Goal: Information Seeking & Learning: Find specific page/section

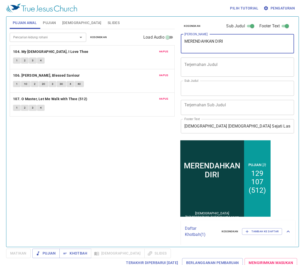
click at [229, 42] on textarea "MERENDAHKAN DIRI" at bounding box center [237, 44] width 106 height 10
type textarea "M"
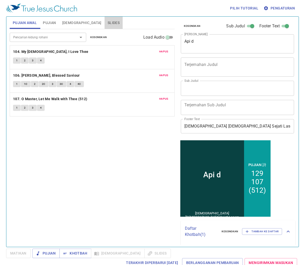
click at [108, 22] on span "Slides" at bounding box center [114, 23] width 12 height 6
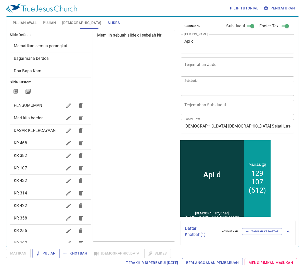
click at [211, 38] on div "Api d x Judul Khotbah" at bounding box center [238, 43] width 114 height 19
type textarea "Api"
click at [277, 8] on span "Pengaturan" at bounding box center [280, 8] width 30 height 6
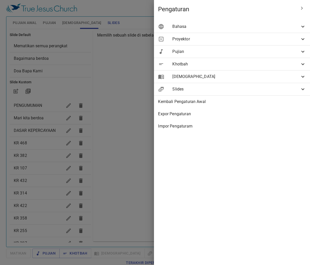
click at [283, 26] on span "Bahasa" at bounding box center [236, 26] width 128 height 6
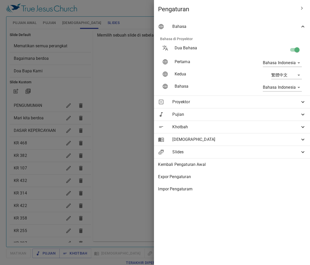
click at [294, 48] on input "checkbox" at bounding box center [297, 51] width 29 height 10
checkbox input "false"
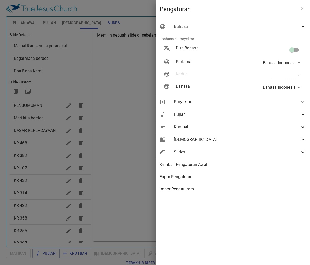
click at [69, 83] on div at bounding box center [155, 132] width 310 height 265
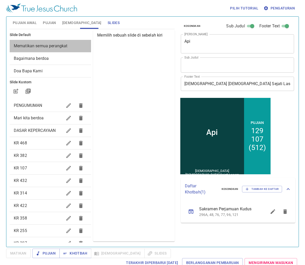
click at [71, 49] on div "Mematikan semua perangkat" at bounding box center [50, 46] width 81 height 12
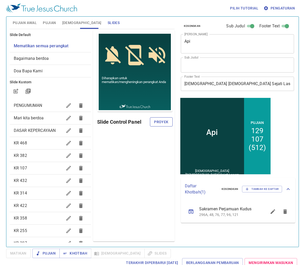
click at [160, 121] on span "Proyek" at bounding box center [161, 122] width 14 height 6
click at [39, 115] on span "Mari kita berdoa" at bounding box center [38, 118] width 49 height 6
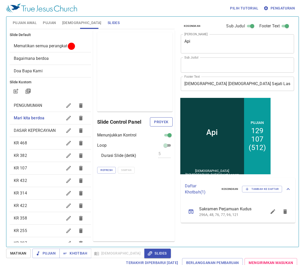
click at [164, 123] on span "Proyek" at bounding box center [161, 122] width 14 height 6
click at [20, 21] on span "Pujian Awal" at bounding box center [25, 23] width 24 height 6
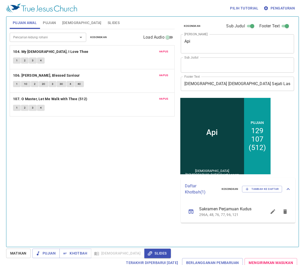
click at [103, 33] on div "Pencarian kidung rohani Pencarian kidung rohani Kosongkan Load Audio" at bounding box center [92, 37] width 165 height 16
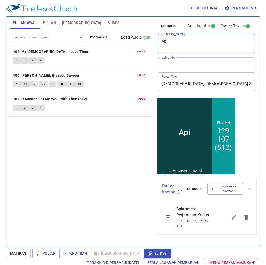
drag, startPoint x: 195, startPoint y: 44, endPoint x: 209, endPoint y: 44, distance: 13.8
click at [209, 44] on textarea "Api" at bounding box center [207, 44] width 90 height 10
click at [205, 48] on textarea "Api Di Atas Mezbah" at bounding box center [207, 44] width 90 height 10
type textarea "Api Di Atas Mezbah"
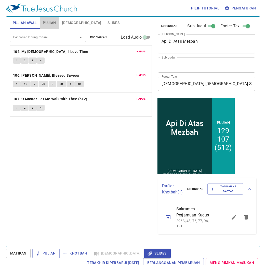
click at [56, 23] on button "Pujian" at bounding box center [49, 23] width 19 height 12
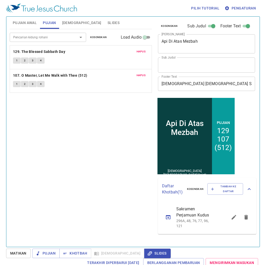
click at [107, 39] on button "Kosongkan" at bounding box center [98, 37] width 23 height 6
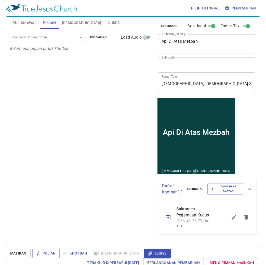
click at [32, 33] on div "Pencarian kidung rohani" at bounding box center [48, 37] width 77 height 9
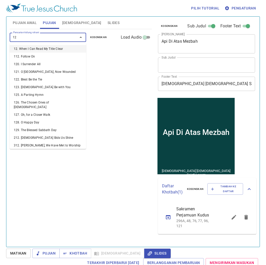
type input "129"
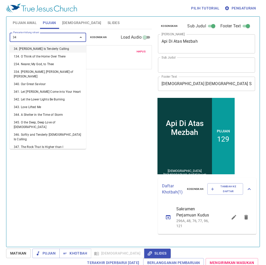
type input "342"
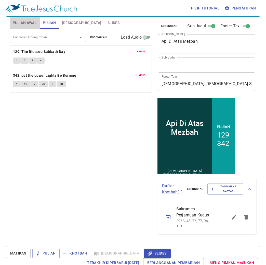
click at [20, 22] on span "Pujian Awal" at bounding box center [25, 23] width 24 height 6
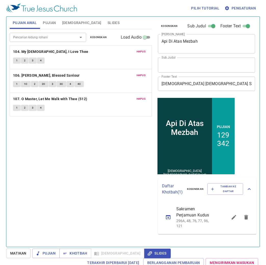
drag, startPoint x: 94, startPoint y: 37, endPoint x: 92, endPoint y: 33, distance: 4.6
click at [93, 33] on div "Pencarian kidung rohani Pencarian kidung rohani Kosongkan Load Audio" at bounding box center [81, 37] width 142 height 16
drag, startPoint x: 98, startPoint y: 34, endPoint x: 91, endPoint y: 33, distance: 7.8
click at [92, 34] on div "Pencarian kidung rohani Pencarian kidung rohani Kosongkan Load Audio" at bounding box center [81, 37] width 142 height 16
click at [106, 37] on span "Kosongkan" at bounding box center [98, 37] width 17 height 5
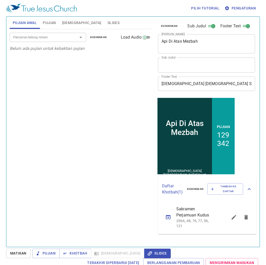
click at [36, 37] on input "Pencarian kidung rohani" at bounding box center [40, 37] width 58 height 6
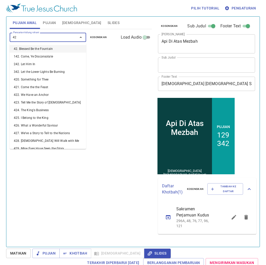
type input "421"
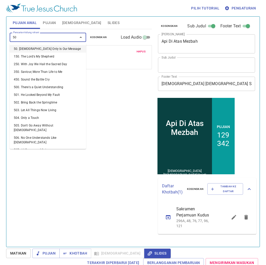
type input "5"
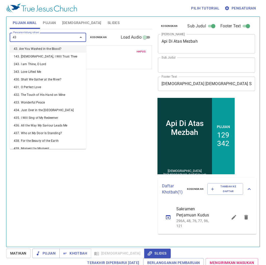
type input "436"
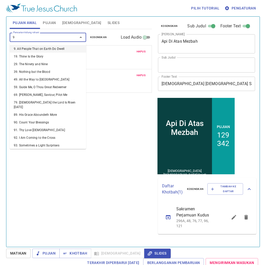
type input "91"
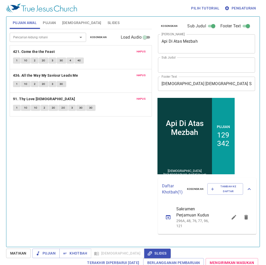
click at [46, 22] on span "Pujian" at bounding box center [49, 23] width 13 height 6
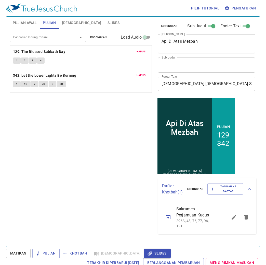
click at [24, 20] on span "Pujian Awal" at bounding box center [25, 23] width 24 height 6
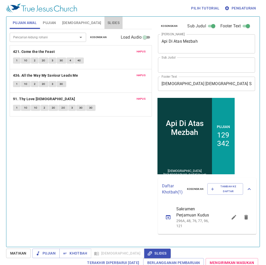
click at [108, 23] on span "Slides" at bounding box center [114, 23] width 12 height 6
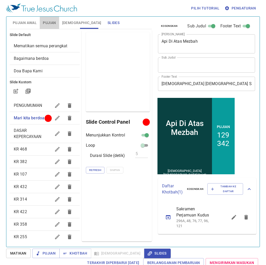
click at [49, 23] on span "Pujian" at bounding box center [49, 23] width 13 height 6
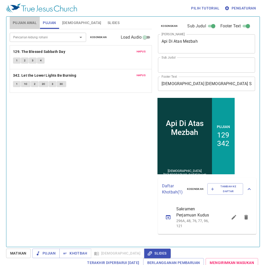
click at [25, 21] on span "Pujian Awal" at bounding box center [25, 23] width 24 height 6
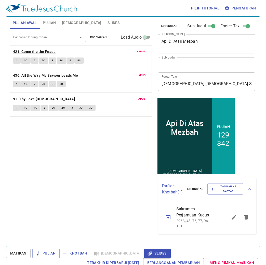
click at [30, 50] on b "421. Come the the Feast" at bounding box center [34, 51] width 42 height 6
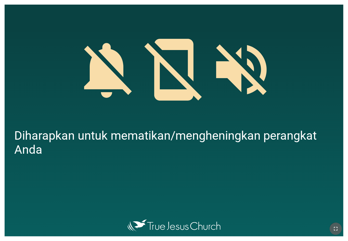
click at [336, 222] on button "button" at bounding box center [336, 228] width 12 height 12
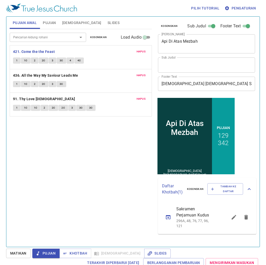
click at [16, 60] on span "1" at bounding box center [17, 60] width 2 height 5
click at [27, 60] on span "1C" at bounding box center [26, 60] width 4 height 5
click at [36, 61] on button "2" at bounding box center [35, 60] width 8 height 6
click at [43, 62] on span "2C" at bounding box center [44, 60] width 4 height 5
click at [53, 61] on span "3" at bounding box center [53, 60] width 2 height 5
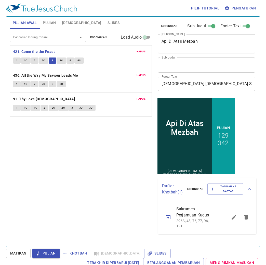
click at [61, 60] on span "3C" at bounding box center [62, 60] width 4 height 5
click at [70, 59] on span "4" at bounding box center [71, 60] width 2 height 5
click at [52, 24] on span "Pujian" at bounding box center [49, 23] width 13 height 6
click at [52, 23] on span "Pujian" at bounding box center [49, 23] width 13 height 6
click at [51, 20] on span "Pujian" at bounding box center [49, 23] width 13 height 6
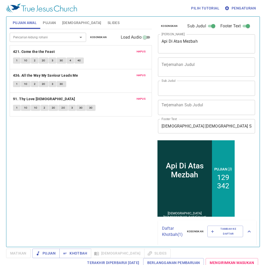
click at [242, 4] on button "Pengaturan" at bounding box center [241, 8] width 34 height 9
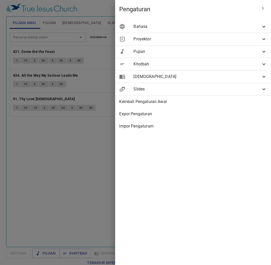
click at [251, 30] on div "Bahasa" at bounding box center [193, 26] width 156 height 12
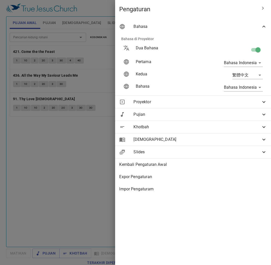
click at [259, 49] on input "checkbox" at bounding box center [258, 51] width 29 height 10
checkbox input "false"
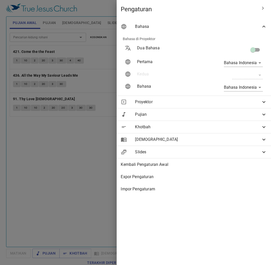
click at [45, 136] on div at bounding box center [135, 132] width 271 height 265
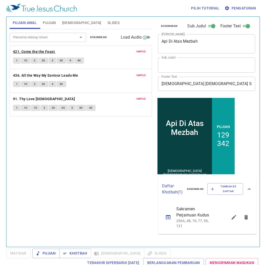
drag, startPoint x: 43, startPoint y: 53, endPoint x: 44, endPoint y: 49, distance: 4.4
click at [44, 51] on div "Hapus 421. Come the the Feast 1 1C 2 2C 3 3C 4 4C Hapus 436. All the Way My Sav…" at bounding box center [81, 80] width 142 height 71
click at [108, 21] on span "Slides" at bounding box center [114, 23] width 12 height 6
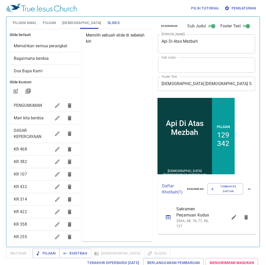
click at [38, 122] on div "Mari kita berdoa" at bounding box center [45, 118] width 70 height 12
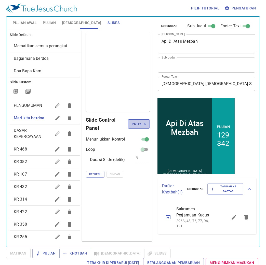
click at [137, 124] on span "Proyek" at bounding box center [139, 124] width 14 height 6
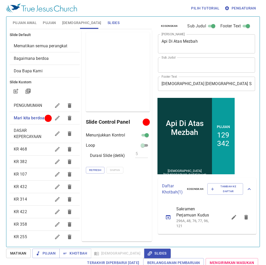
click at [43, 58] on span "Bagaimana berdoa" at bounding box center [31, 58] width 35 height 5
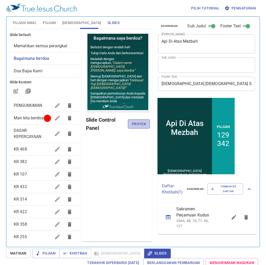
click at [139, 122] on span "Proyek" at bounding box center [139, 124] width 14 height 6
click at [30, 113] on div "Mari kita berdoa" at bounding box center [45, 118] width 70 height 12
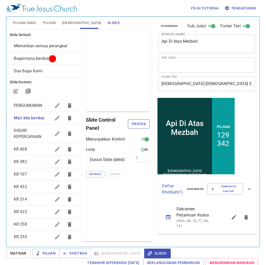
click at [141, 124] on span "Proyek" at bounding box center [139, 124] width 14 height 6
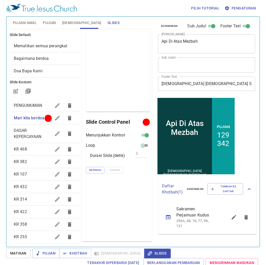
click at [52, 21] on span "Pujian" at bounding box center [49, 23] width 13 height 6
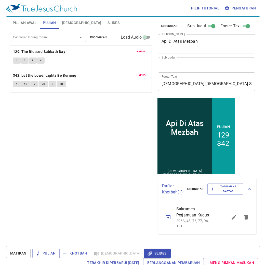
click at [23, 20] on span "Pujian Awal" at bounding box center [25, 23] width 24 height 6
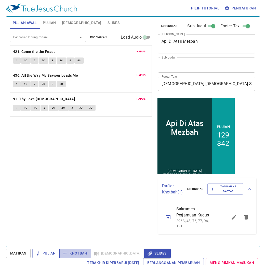
click at [79, 250] on span "Khotbah" at bounding box center [76, 253] width 24 height 6
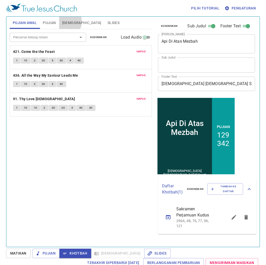
click at [63, 21] on span "Alkitab" at bounding box center [81, 23] width 39 height 6
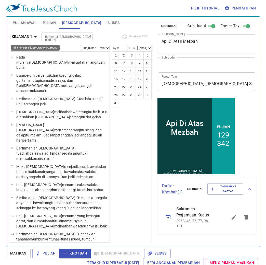
click at [30, 39] on b "Kejadian 1" at bounding box center [22, 36] width 21 height 6
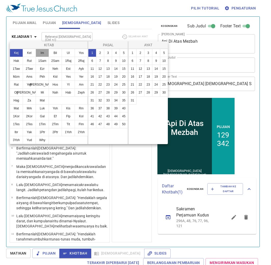
click at [44, 52] on button "Im" at bounding box center [42, 53] width 13 height 8
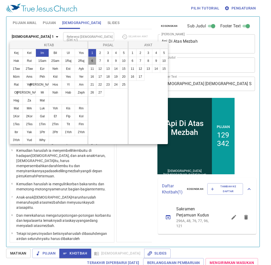
click at [96, 61] on button "6" at bounding box center [92, 61] width 8 height 8
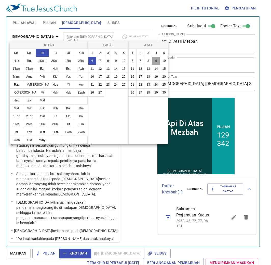
click at [152, 65] on button "9" at bounding box center [156, 61] width 8 height 8
select select "9"
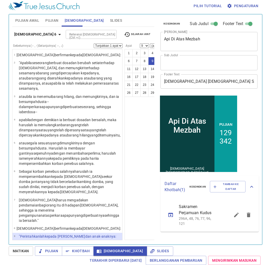
scroll to position [102, 0]
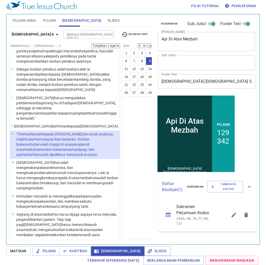
click at [147, 42] on div "Imamat 6 Referensi Alkitab (Ctrl +/) Referensi Alkitab (Ctrl +/) Sejarah Ayat" at bounding box center [81, 36] width 142 height 14
click at [148, 44] on select "(akhir) 10 11 12 13 14 15 16 17 18 19 20 21 22 23 24 25 26 27 28 29 30" at bounding box center [155, 45] width 15 height 5
select select "13"
click at [148, 43] on select "(akhir) 10 11 12 13 14 15 16 17 18 19 20 21 22 23 24 25 26 27 28 29 30" at bounding box center [155, 45] width 15 height 5
click at [140, 59] on button "8" at bounding box center [142, 61] width 8 height 8
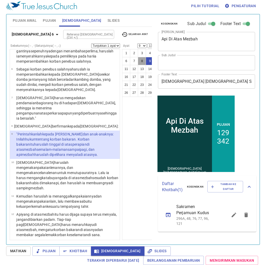
select select "8"
select select
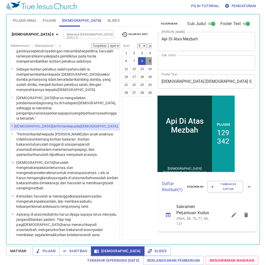
click at [146, 65] on button "9" at bounding box center [150, 61] width 8 height 8
select select "9"
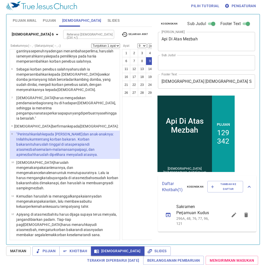
click at [149, 43] on select "(akhir) 10 11 12 13 14 15 16 17 18 19 20 21 22 23 24 25 26 27 28 29 30" at bounding box center [155, 45] width 15 height 5
select select "16"
click at [148, 43] on select "(akhir) 10 11 12 13 14 15 16 17 18 19 20 21 22 23 24 25 26 27 28 29 30" at bounding box center [155, 45] width 15 height 5
click at [105, 44] on select "Tunjukkan 1 ayat Tunjukkan 2 ayat Tunjukkan 3 ayat Tunjukkan 4 ayat Tunjukkan 5…" at bounding box center [105, 45] width 29 height 5
click at [101, 30] on div "Referensi Alkitab (Ctrl +/) Referensi Alkitab (Ctrl +/)" at bounding box center [90, 34] width 54 height 9
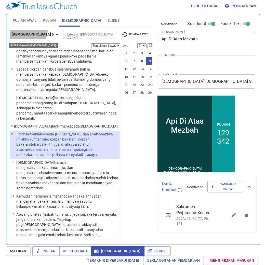
click at [28, 30] on button "Imamat 6" at bounding box center [36, 34] width 53 height 9
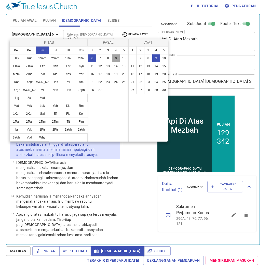
click at [112, 62] on button "9" at bounding box center [116, 58] width 8 height 8
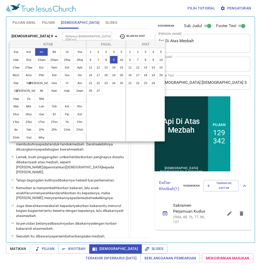
scroll to position [0, 0]
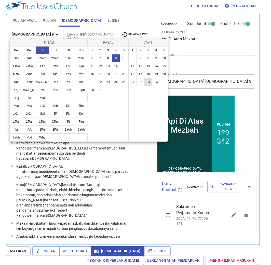
click at [146, 86] on button "23" at bounding box center [148, 82] width 8 height 8
select select "23"
select select
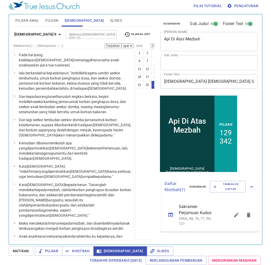
scroll to position [341, 0]
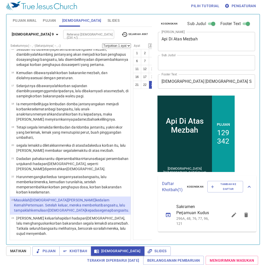
click at [102, 44] on select "Tunjukkan 1 ayat Tunjukkan 2 ayat Tunjukkan 3 ayat Tunjukkan 4 ayat Tunjukkan 5…" at bounding box center [116, 45] width 29 height 5
click at [102, 43] on select "Tunjukkan 1 ayat Tunjukkan 2 ayat Tunjukkan 3 ayat Tunjukkan 4 ayat Tunjukkan 5…" at bounding box center [116, 45] width 29 height 5
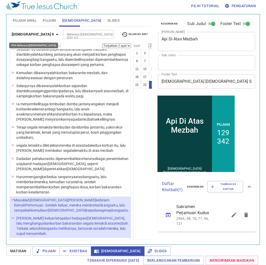
click at [54, 35] on icon "button" at bounding box center [57, 34] width 6 height 6
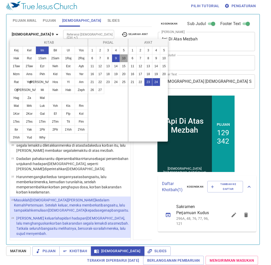
click at [120, 62] on button "10" at bounding box center [124, 58] width 8 height 8
select select "1"
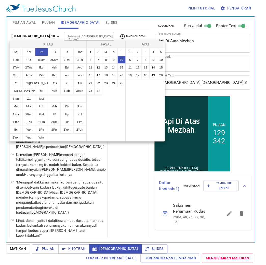
scroll to position [0, 0]
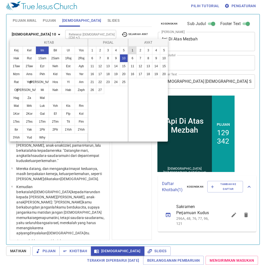
click at [131, 49] on button "1" at bounding box center [133, 50] width 8 height 8
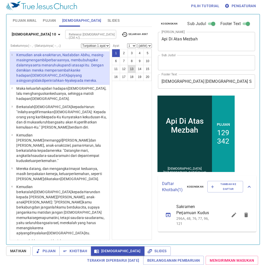
click at [128, 73] on button "13" at bounding box center [132, 69] width 8 height 8
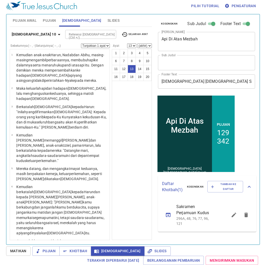
scroll to position [218, 0]
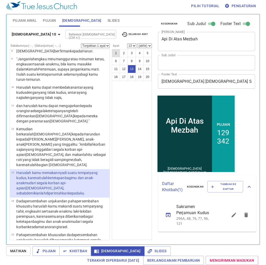
click at [116, 50] on button "1" at bounding box center [116, 53] width 8 height 8
select select "1"
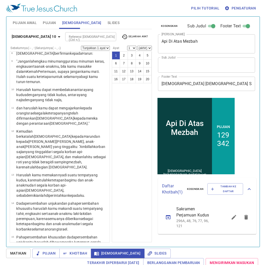
scroll to position [0, 0]
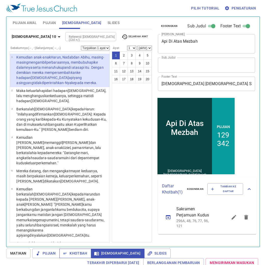
click at [67, 251] on icon "button" at bounding box center [64, 253] width 5 height 5
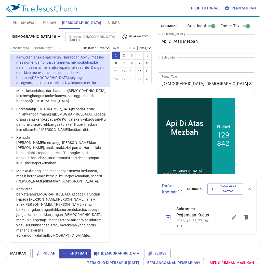
click at [83, 35] on div "Referensi Alkitab (Ctrl +/)" at bounding box center [90, 36] width 51 height 9
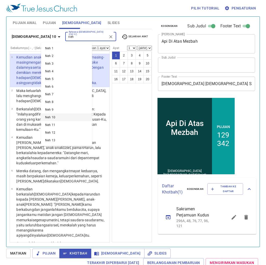
click at [82, 117] on li "Neh 10" at bounding box center [66, 117] width 51 height 8
type input "neh"
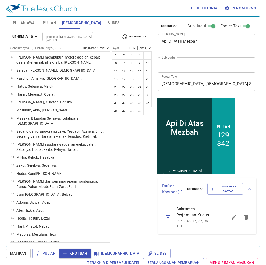
click at [131, 47] on select "1 2 3 4 5 6 7 8 9 10 11 12 13 14 15 16 17 18 19 20 21 22 23 24 25 26 27 28 29 3…" at bounding box center [131, 48] width 9 height 5
click at [151, 100] on ul "1 2 3 4 5 6 7 8 9 10 11 12 13 14 15 16 17 18 19 20 21 22 23 24 25 26 27 28 29 3…" at bounding box center [132, 83] width 40 height 63
click at [136, 107] on button "34" at bounding box center [140, 103] width 8 height 8
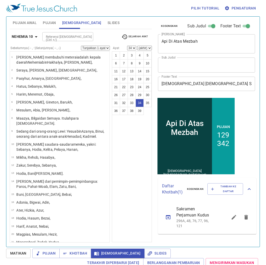
scroll to position [370, 0]
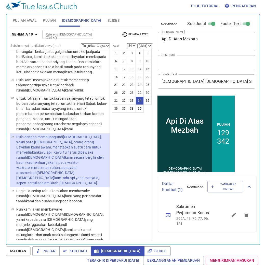
click at [107, 44] on select "Tunjukkan 1 ayat Tunjukkan 2 ayat Tunjukkan 3 ayat Tunjukkan 4 ayat Tunjukkan 5…" at bounding box center [95, 45] width 29 height 5
click at [81, 43] on select "Tunjukkan 1 ayat Tunjukkan 2 ayat Tunjukkan 3 ayat Tunjukkan 4 ayat Tunjukkan 5…" at bounding box center [95, 45] width 29 height 5
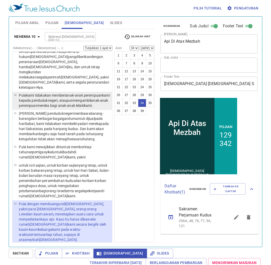
scroll to position [306, 0]
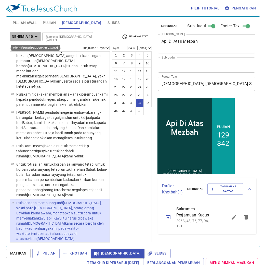
click at [38, 36] on icon "button" at bounding box center [36, 37] width 6 height 6
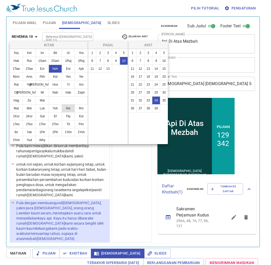
click at [70, 112] on button "Kis" at bounding box center [68, 108] width 13 height 8
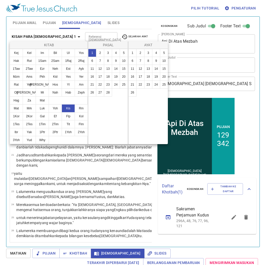
scroll to position [0, 0]
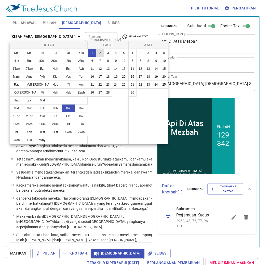
click at [101, 53] on button "2" at bounding box center [100, 53] width 8 height 8
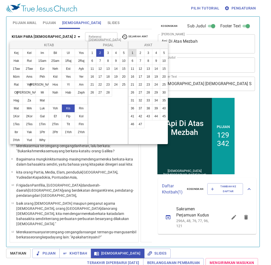
click at [134, 53] on button "1" at bounding box center [133, 53] width 8 height 8
select select "1"
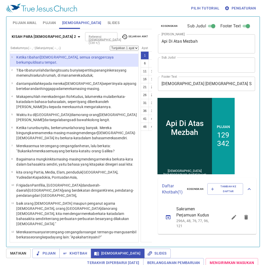
click at [166, 46] on select "(akhir) 2 3 4 5 6 7 8 9 10 11 12 13 14 15 16 17 18 19 20 21 22 23 24 25 26 27 2…" at bounding box center [173, 48] width 15 height 5
select select "3"
click at [166, 46] on select "(akhir) 2 3 4 5 6 7 8 9 10 11 12 13 14 15 16 17 18 19 20 21 22 23 24 25 26 27 2…" at bounding box center [173, 48] width 15 height 5
click at [110, 46] on select "Tunjukkan 1 ayat Tunjukkan 2 ayat Tunjukkan 3 ayat Tunjukkan 4 ayat Tunjukkan 5…" at bounding box center [124, 48] width 29 height 5
select select "3"
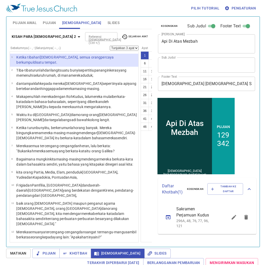
click at [110, 46] on select "Tunjukkan 1 ayat Tunjukkan 2 ayat Tunjukkan 3 ayat Tunjukkan 4 ayat Tunjukkan 5…" at bounding box center [124, 48] width 29 height 5
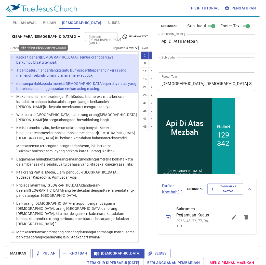
click at [76, 36] on icon "button" at bounding box center [79, 37] width 6 height 6
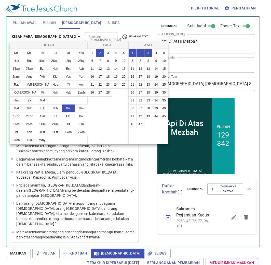
click at [121, 168] on div at bounding box center [135, 132] width 271 height 265
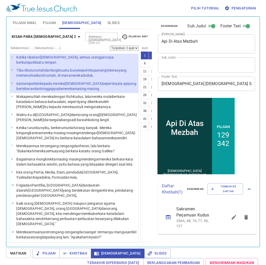
click at [85, 40] on div "Referensi Alkitab (Ctrl +/)" at bounding box center [101, 36] width 32 height 9
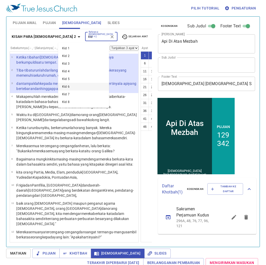
click at [82, 85] on li "Kid 6" at bounding box center [83, 87] width 51 height 8
type input "kid"
select select "1"
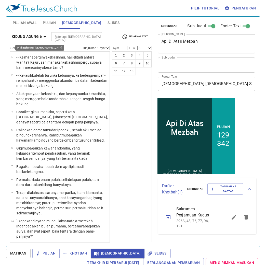
click at [37, 37] on b "Kidung Agung 6" at bounding box center [27, 36] width 30 height 6
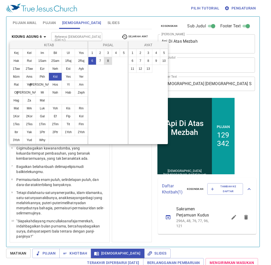
click at [112, 59] on button "8" at bounding box center [108, 61] width 8 height 8
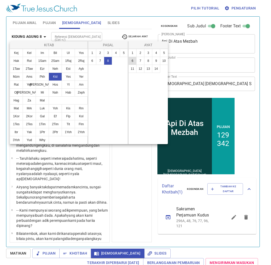
click at [137, 58] on button "6" at bounding box center [133, 61] width 8 height 8
select select "6"
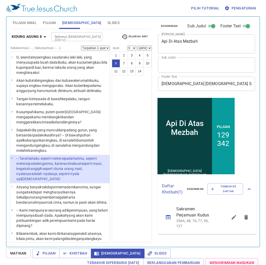
click at [145, 45] on div "Kidung Agung 8 Referensi Alkitab (Ctrl +/) Referensi Alkitab (Ctrl +/) Sejarah …" at bounding box center [81, 39] width 142 height 14
click at [146, 47] on select "(akhir) 7 8 9 10 11 12 13 14" at bounding box center [144, 48] width 15 height 5
click at [137, 46] on select "(akhir) 7 8 9 10 11 12 13 14" at bounding box center [144, 48] width 15 height 5
click at [145, 46] on select "(akhir) 7 8 9 10 11 12 13 14" at bounding box center [144, 48] width 15 height 5
select select "7"
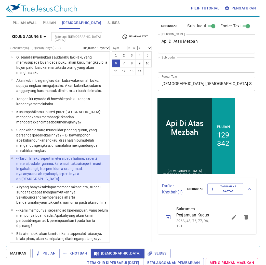
click at [137, 46] on select "(akhir) 7 8 9 10 11 12 13 14" at bounding box center [144, 48] width 15 height 5
click at [101, 46] on select "Tunjukkan 1 ayat Tunjukkan 2 ayat Tunjukkan 3 ayat Tunjukkan 4 ayat Tunjukkan 5…" at bounding box center [95, 48] width 29 height 5
click at [81, 46] on select "Tunjukkan 1 ayat Tunjukkan 2 ayat Tunjukkan 3 ayat Tunjukkan 4 ayat Tunjukkan 5…" at bounding box center [95, 48] width 29 height 5
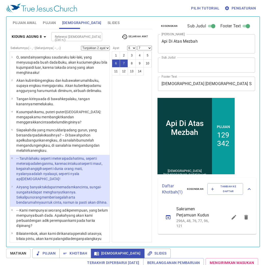
click at [77, 179] on wh784 ", seperti nyala api TUHAN!" at bounding box center [47, 175] width 63 height 9
drag, startPoint x: 83, startPoint y: 180, endPoint x: 104, endPoint y: 189, distance: 22.7
click at [104, 189] on ul "1 O , seandainya engkau saudaraku laki-laki , yang menyusu pada buah dada ibuku…" at bounding box center [60, 146] width 100 height 191
drag, startPoint x: 104, startPoint y: 189, endPoint x: 67, endPoint y: 173, distance: 41.0
click at [67, 173] on wh7186 "seperti dunia orang mati , nyalanya adalah nyala api , seperti nyala api TUHAN!" at bounding box center [49, 173] width 66 height 14
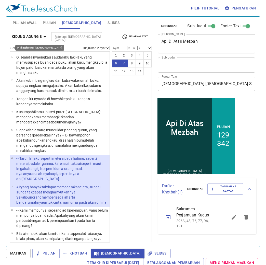
click at [30, 36] on b "Kidung Agung 8" at bounding box center [27, 36] width 30 height 6
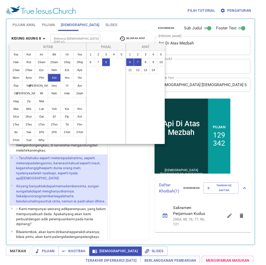
scroll to position [9, 0]
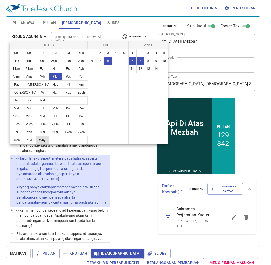
click at [36, 143] on button "Why" at bounding box center [42, 140] width 13 height 8
select select "1"
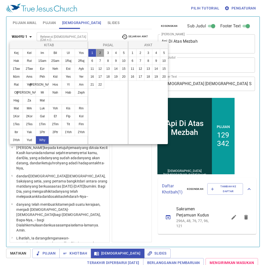
click at [100, 52] on button "2" at bounding box center [100, 53] width 8 height 8
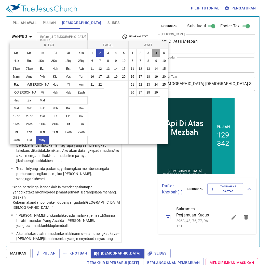
click at [159, 52] on button "4" at bounding box center [156, 53] width 8 height 8
select select "4"
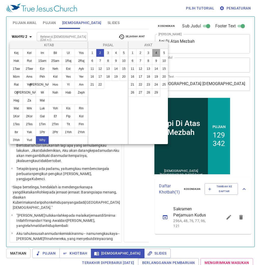
select select
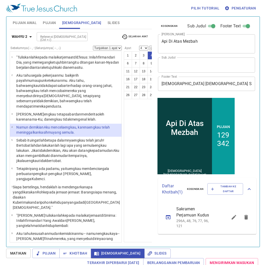
click at [49, 20] on span "Pujian" at bounding box center [49, 23] width 13 height 6
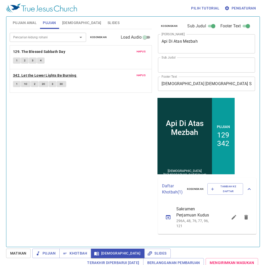
click at [54, 75] on b "342. Let the Lower Lights Be Burning" at bounding box center [44, 75] width 63 height 6
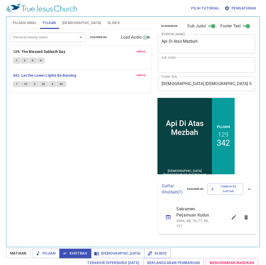
click at [18, 84] on button "1" at bounding box center [17, 84] width 8 height 6
click at [26, 84] on span "1C" at bounding box center [26, 84] width 4 height 5
click at [35, 84] on span "2" at bounding box center [35, 84] width 2 height 5
click at [44, 83] on span "2C" at bounding box center [44, 84] width 4 height 5
click at [54, 84] on button "3" at bounding box center [53, 84] width 8 height 6
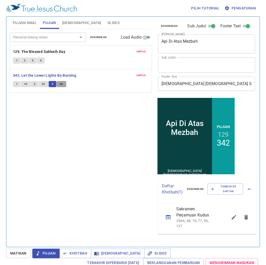
click at [60, 82] on span "3C" at bounding box center [62, 84] width 4 height 5
click at [105, 19] on button "Slides" at bounding box center [114, 23] width 18 height 12
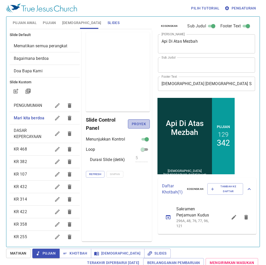
click at [142, 123] on span "Proyek" at bounding box center [139, 124] width 14 height 6
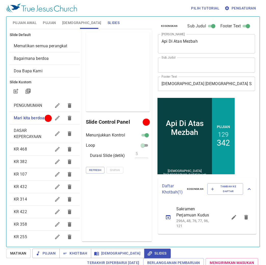
click at [39, 107] on span "PENGUMUMAN" at bounding box center [28, 105] width 29 height 5
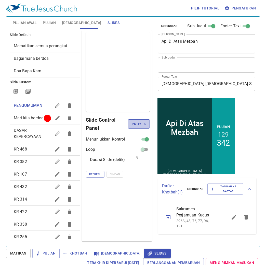
click at [142, 121] on span "Proyek" at bounding box center [139, 124] width 14 height 6
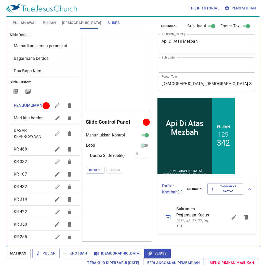
click at [22, 252] on span "Matikan" at bounding box center [18, 253] width 16 height 6
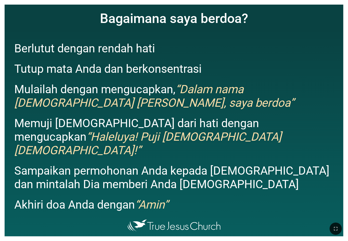
click at [332, 222] on div at bounding box center [174, 229] width 348 height 24
click at [327, 224] on div at bounding box center [174, 229] width 348 height 24
click at [327, 217] on div at bounding box center [174, 229] width 348 height 24
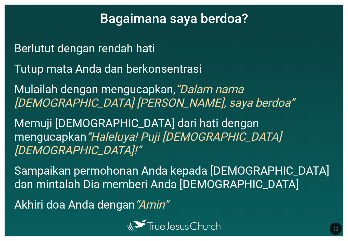
click at [327, 218] on div at bounding box center [174, 229] width 348 height 24
click at [328, 218] on div at bounding box center [174, 229] width 348 height 24
click at [334, 218] on div at bounding box center [174, 229] width 348 height 24
click at [318, 221] on div at bounding box center [174, 229] width 348 height 24
click at [321, 212] on div "Berlutut dengan rendah hati Tutup mata Anda dan berkonsentrasi Mulailah dengan …" at bounding box center [174, 124] width 339 height 185
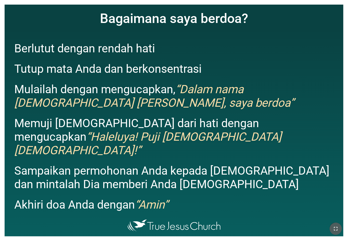
click at [332, 224] on button "button" at bounding box center [336, 228] width 12 height 12
